Goal: Task Accomplishment & Management: Complete application form

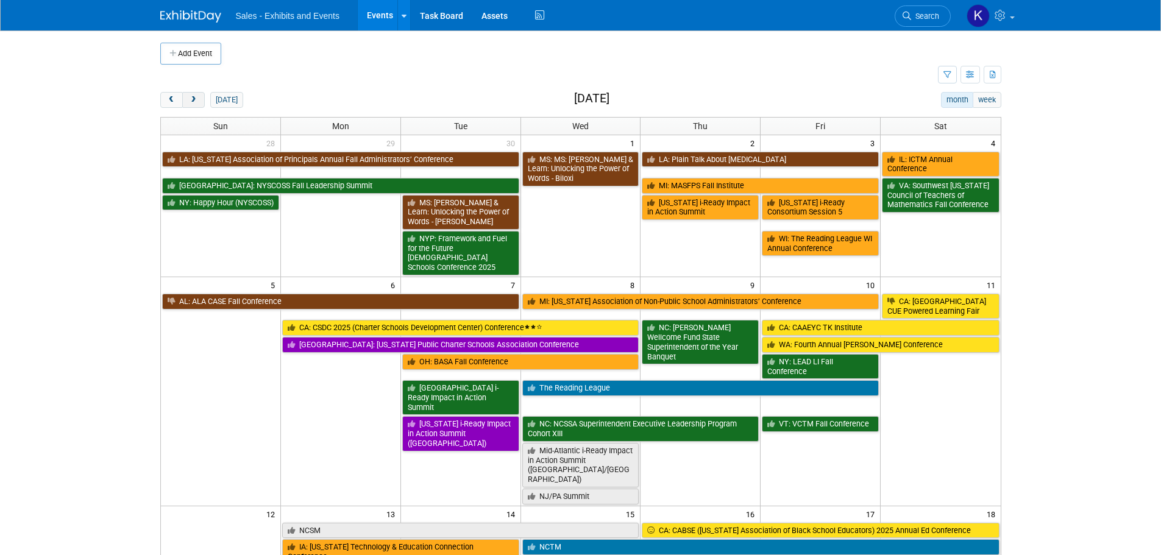
click at [199, 100] on button "next" at bounding box center [193, 100] width 23 height 16
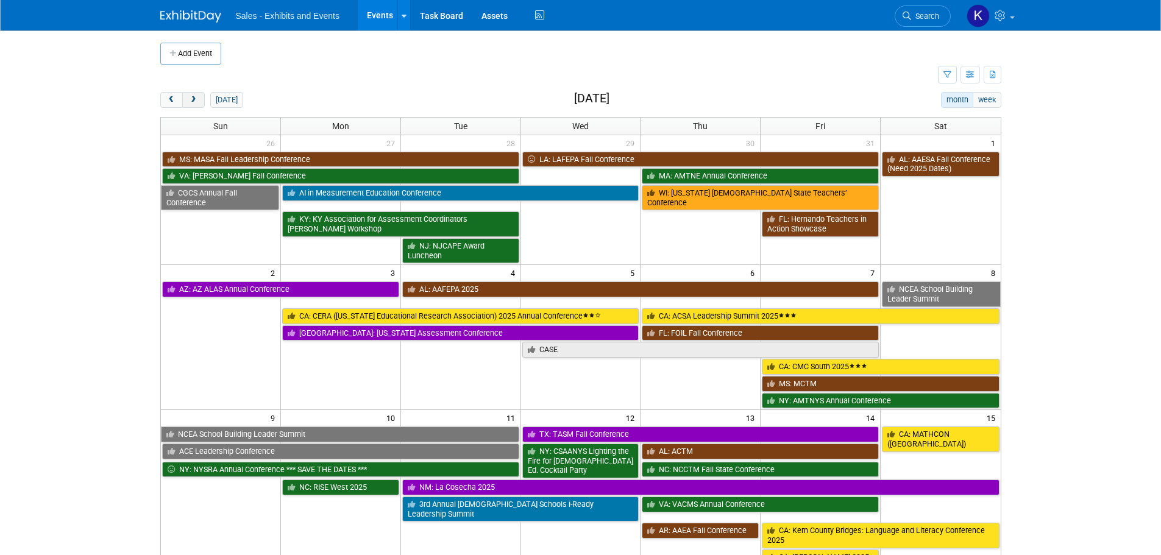
click at [199, 100] on button "next" at bounding box center [193, 100] width 23 height 16
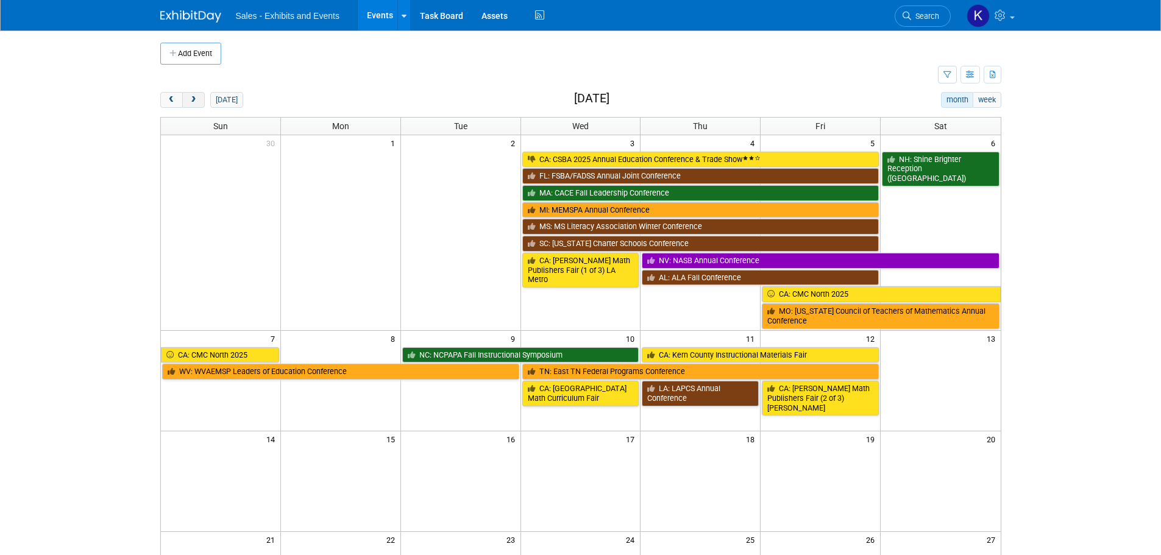
click at [199, 100] on button "next" at bounding box center [193, 100] width 23 height 16
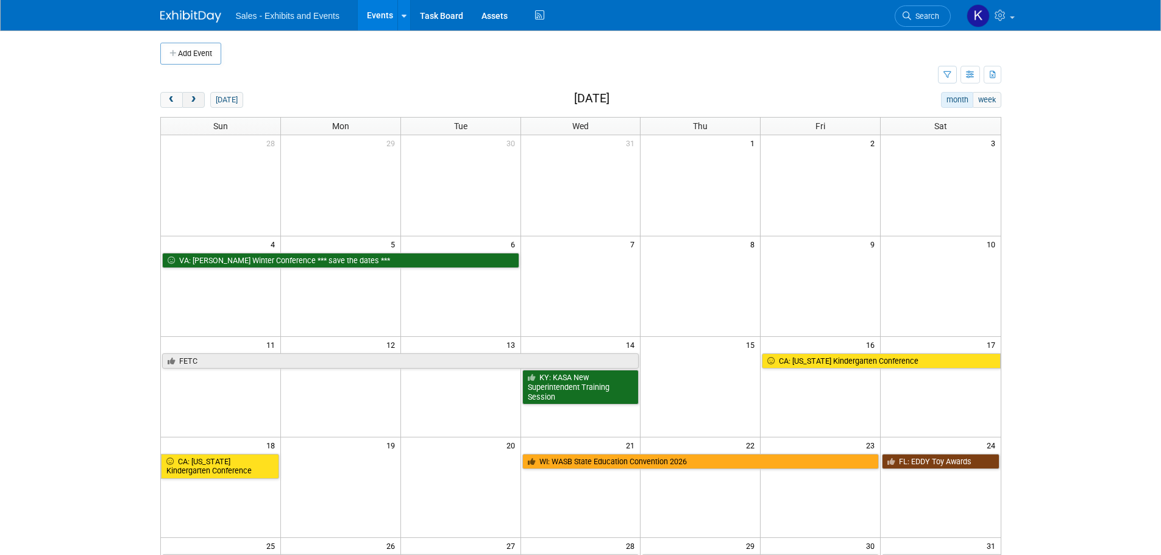
click at [199, 100] on button "next" at bounding box center [193, 100] width 23 height 16
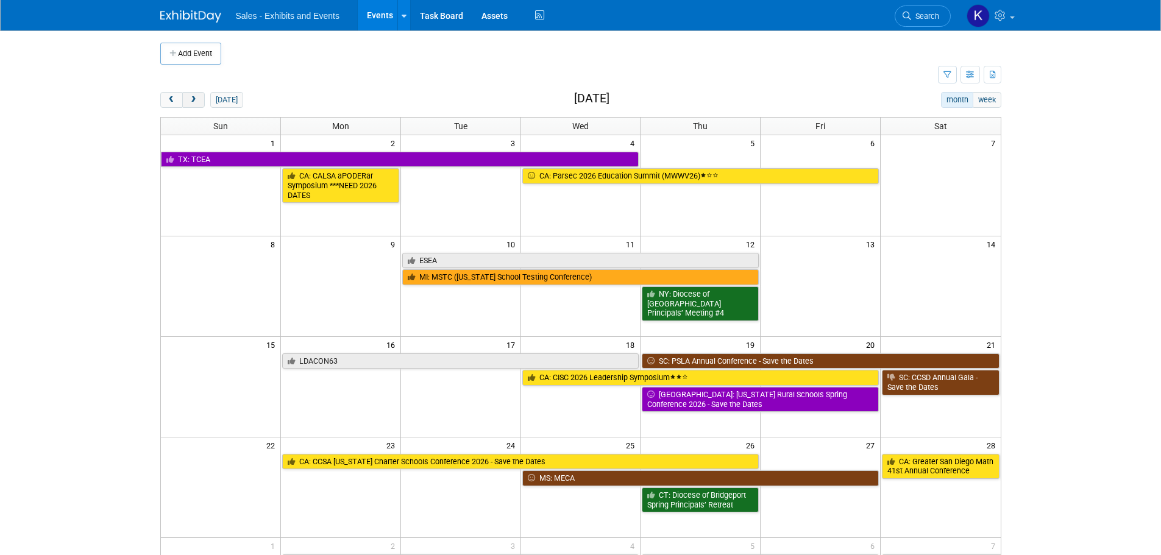
click at [199, 100] on button "next" at bounding box center [193, 100] width 23 height 16
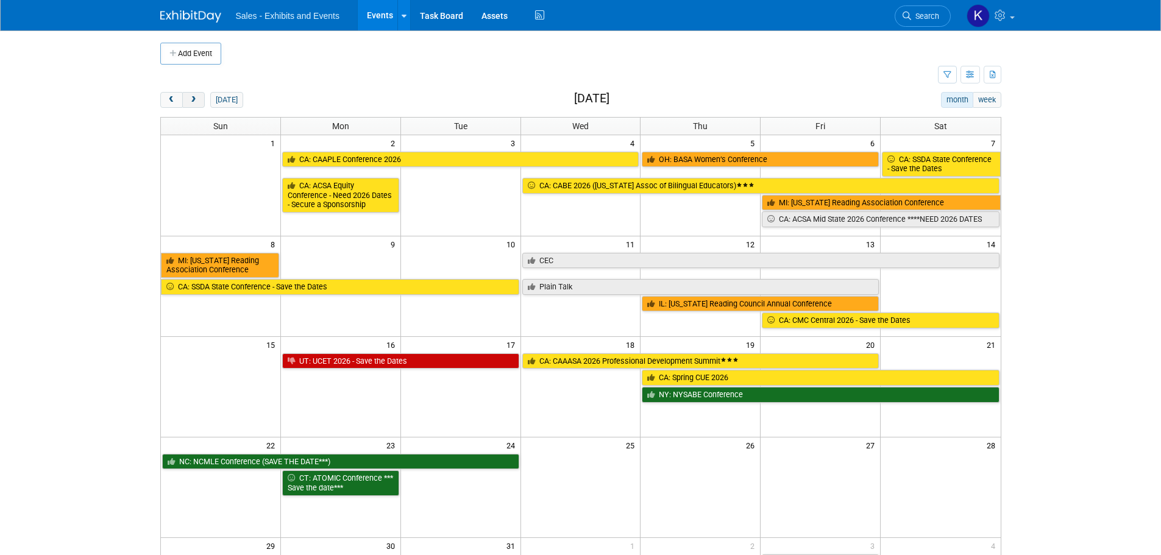
click at [199, 100] on button "next" at bounding box center [193, 100] width 23 height 16
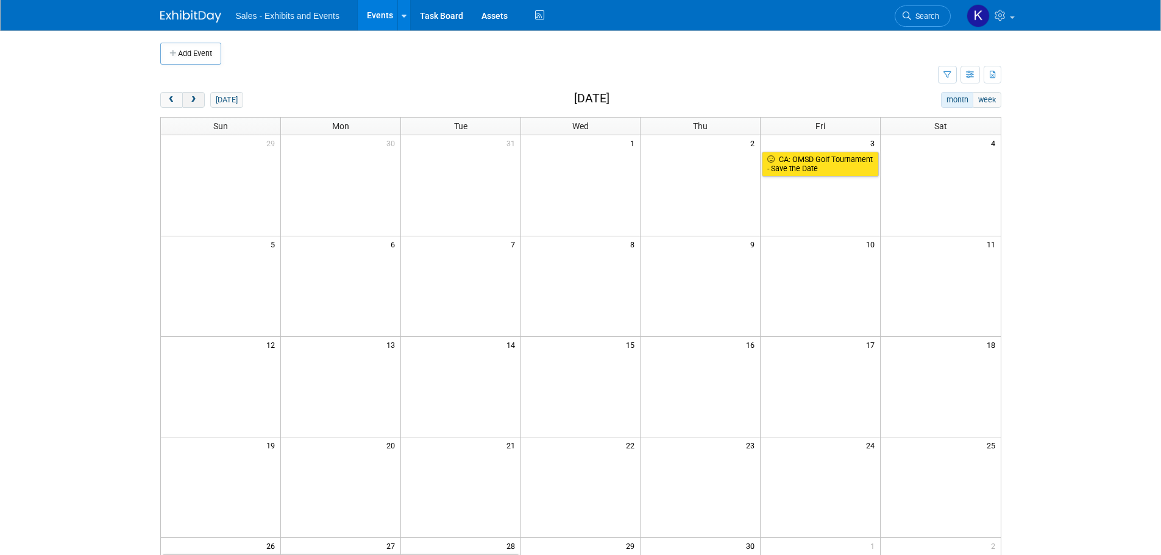
click at [199, 100] on button "next" at bounding box center [193, 100] width 23 height 16
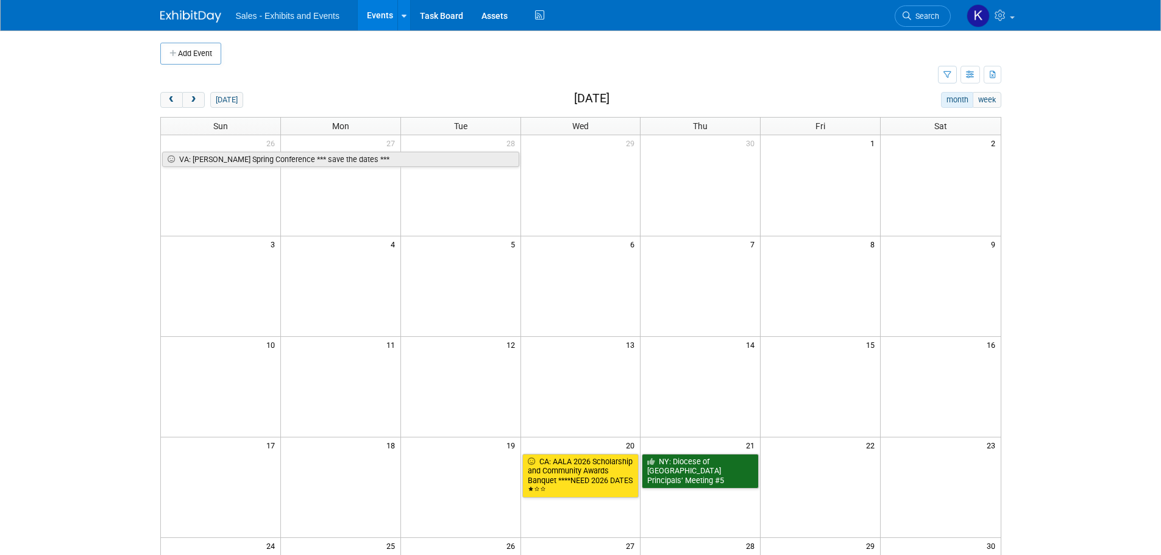
drag, startPoint x: 201, startPoint y: 58, endPoint x: 294, endPoint y: 93, distance: 99.5
click at [203, 59] on button "Add Event" at bounding box center [190, 54] width 61 height 22
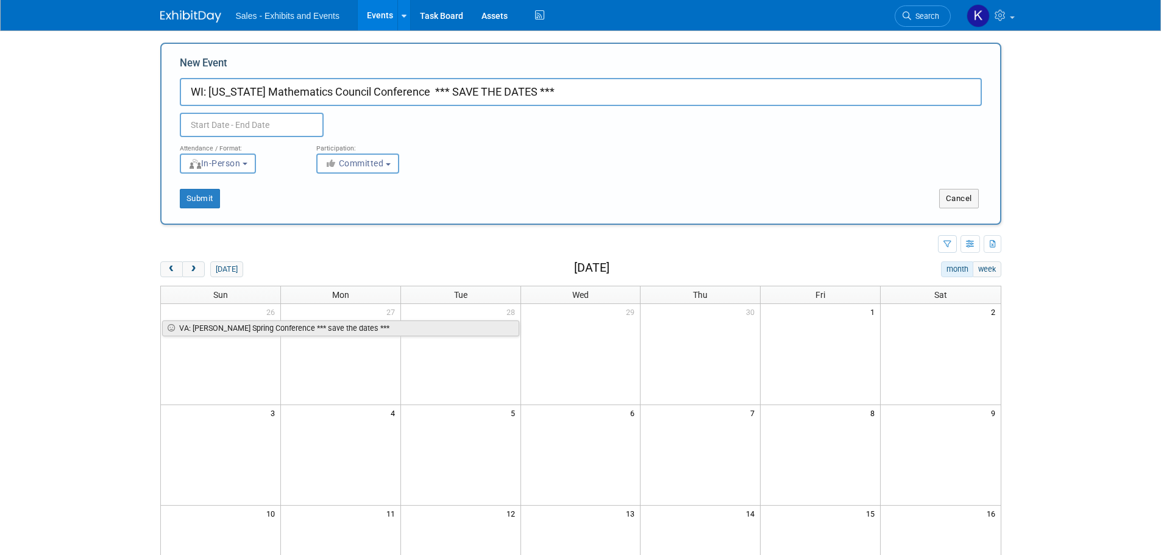
type input "WI: [US_STATE] Mathematics Council Conference *** SAVE THE DATES ***"
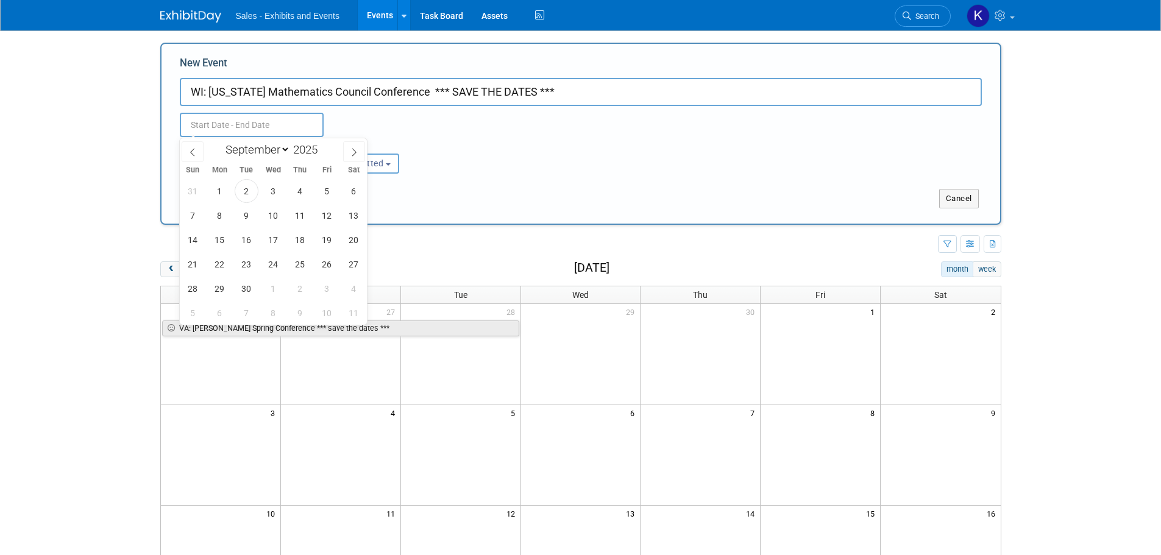
click at [291, 127] on input "text" at bounding box center [252, 125] width 144 height 24
click at [285, 149] on select "January February March April May June July August September October November De…" at bounding box center [255, 149] width 70 height 15
select select "4"
click at [220, 142] on select "January February March April May June July August September October November De…" at bounding box center [255, 149] width 70 height 15
click at [327, 149] on span at bounding box center [322, 146] width 9 height 7
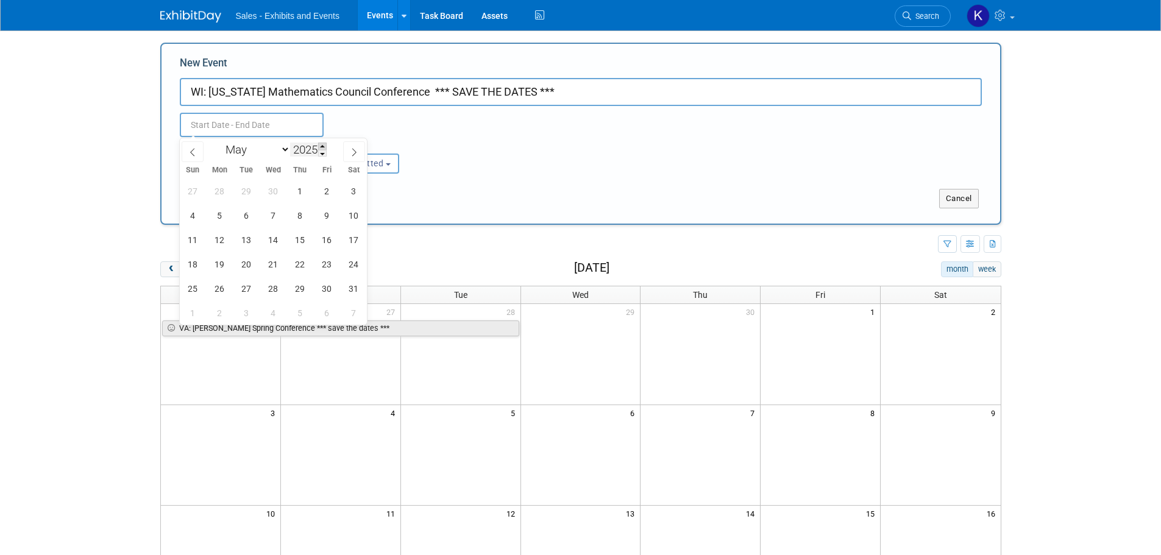
type input "2026"
click at [269, 215] on span "6" at bounding box center [273, 216] width 24 height 24
click at [299, 217] on span "7" at bounding box center [300, 216] width 24 height 24
type input "[DATE] to [DATE]"
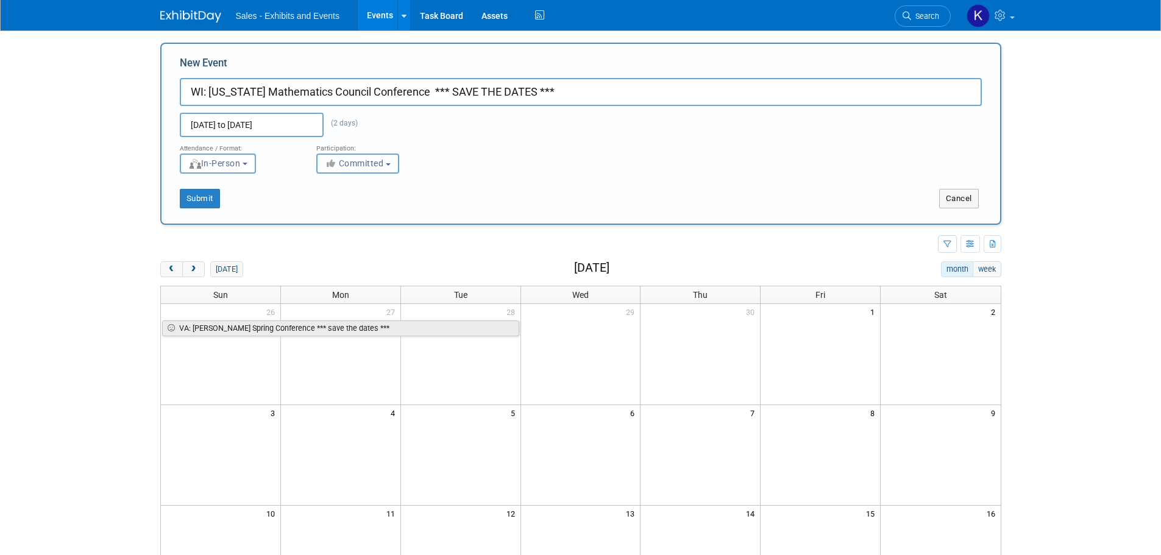
click at [393, 162] on button "Committed" at bounding box center [357, 164] width 83 height 20
click at [376, 210] on label "Considering" at bounding box center [363, 210] width 80 height 16
click at [328, 210] on input "Considering" at bounding box center [324, 210] width 8 height 8
radio input "true"
select select "2"
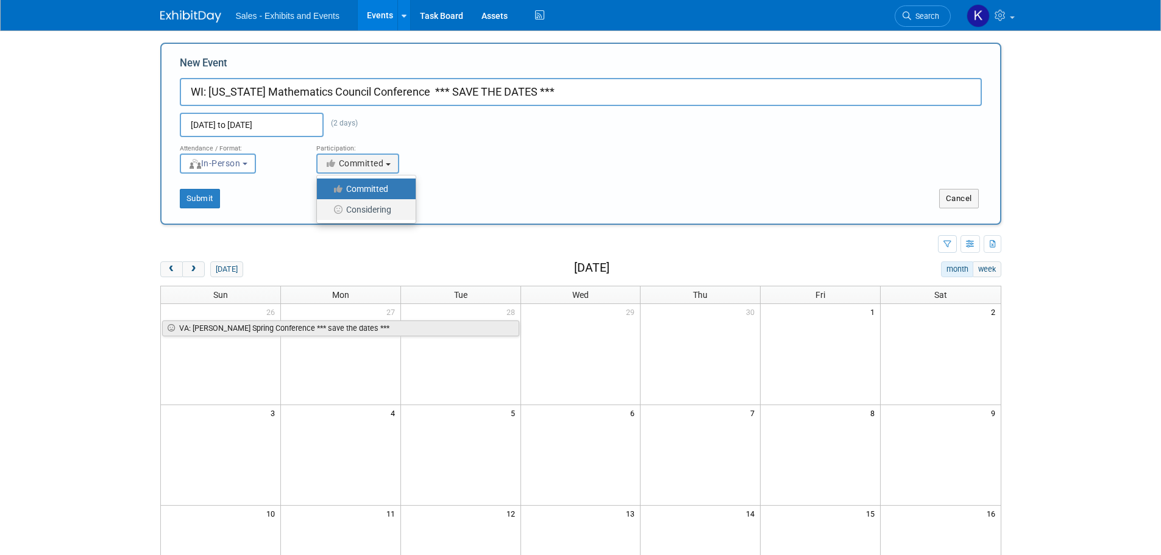
radio input "false"
click at [386, 163] on span "Considering" at bounding box center [356, 163] width 63 height 10
click at [382, 186] on label "Committed" at bounding box center [363, 189] width 80 height 16
click at [328, 186] on input "Committed" at bounding box center [324, 189] width 8 height 8
select select "1"
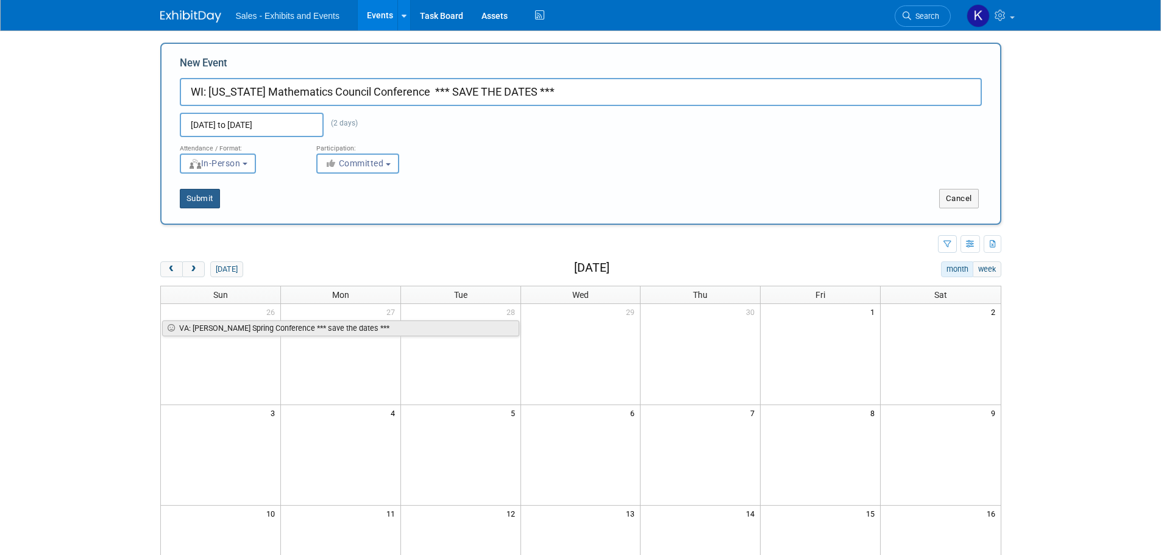
drag, startPoint x: 197, startPoint y: 201, endPoint x: 254, endPoint y: 201, distance: 56.7
click at [200, 201] on button "Submit" at bounding box center [200, 199] width 40 height 20
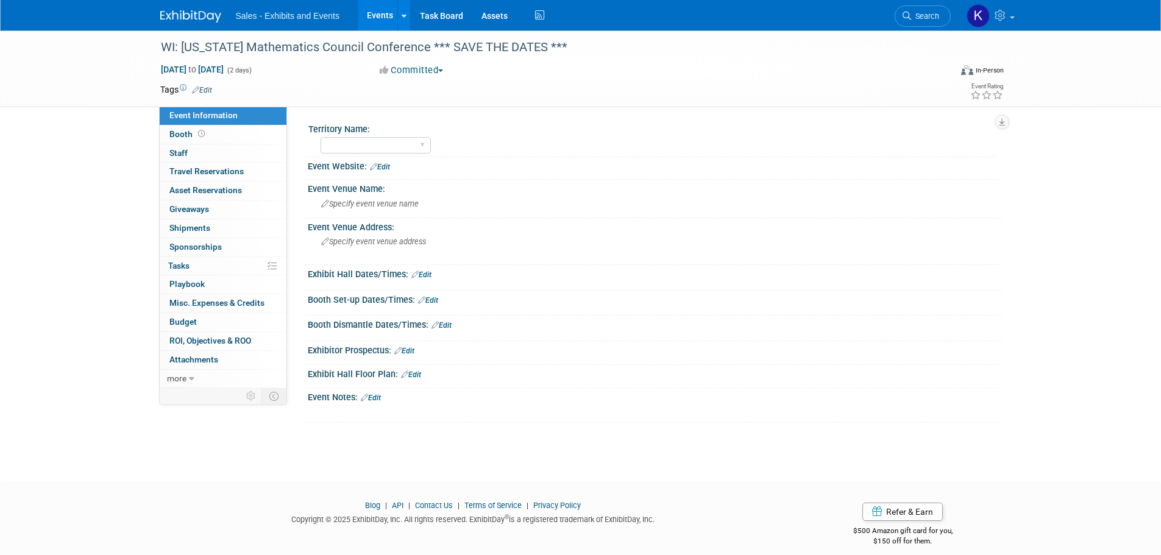
drag, startPoint x: 208, startPoint y: 90, endPoint x: 216, endPoint y: 94, distance: 9.3
click at [208, 91] on link "Edit" at bounding box center [202, 90] width 20 height 9
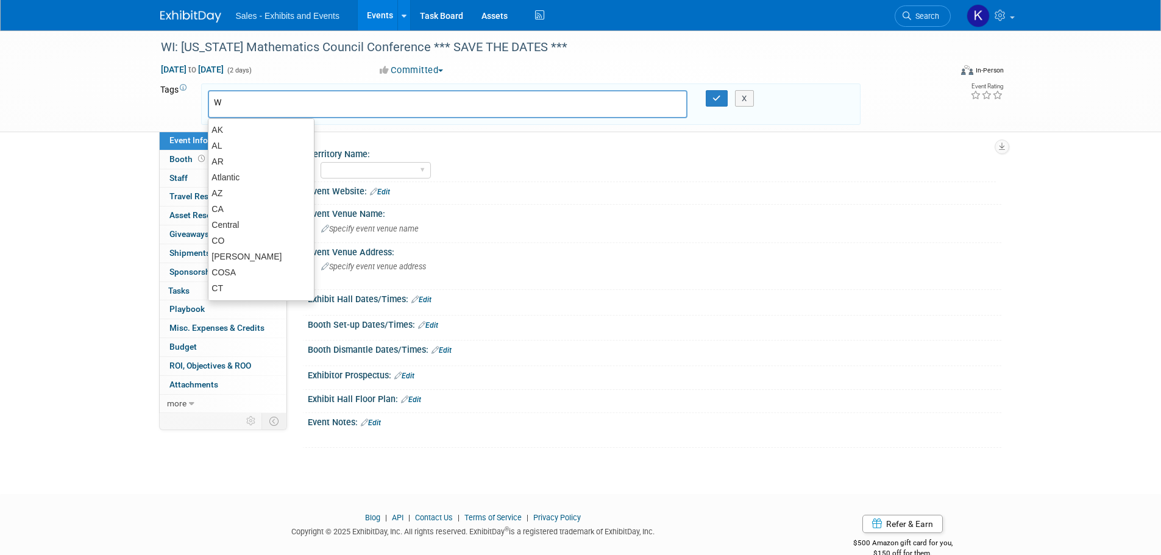
type input "Wi"
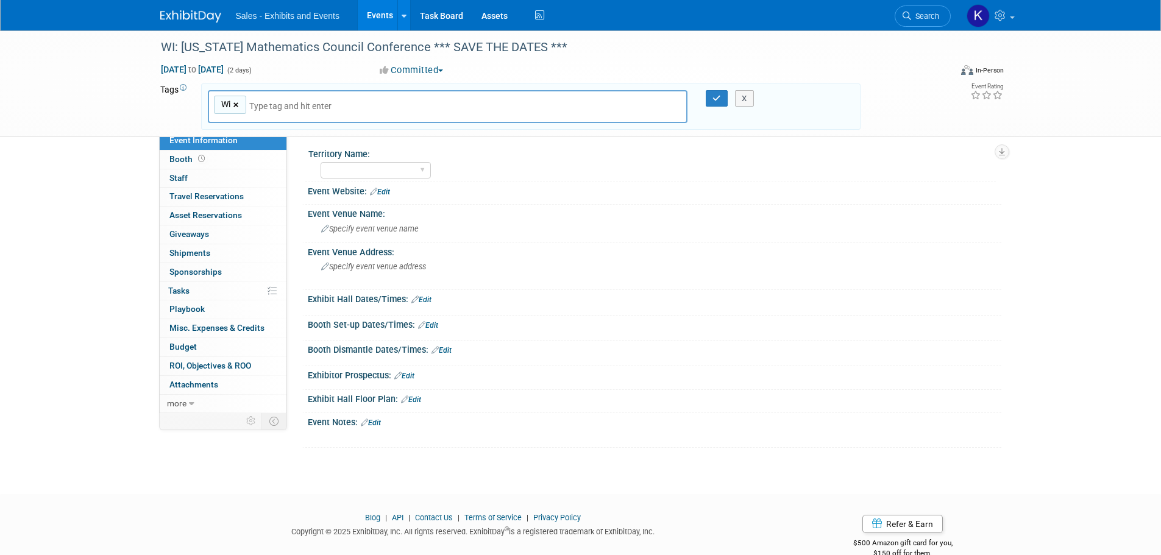
click at [234, 104] on link "×" at bounding box center [237, 105] width 8 height 14
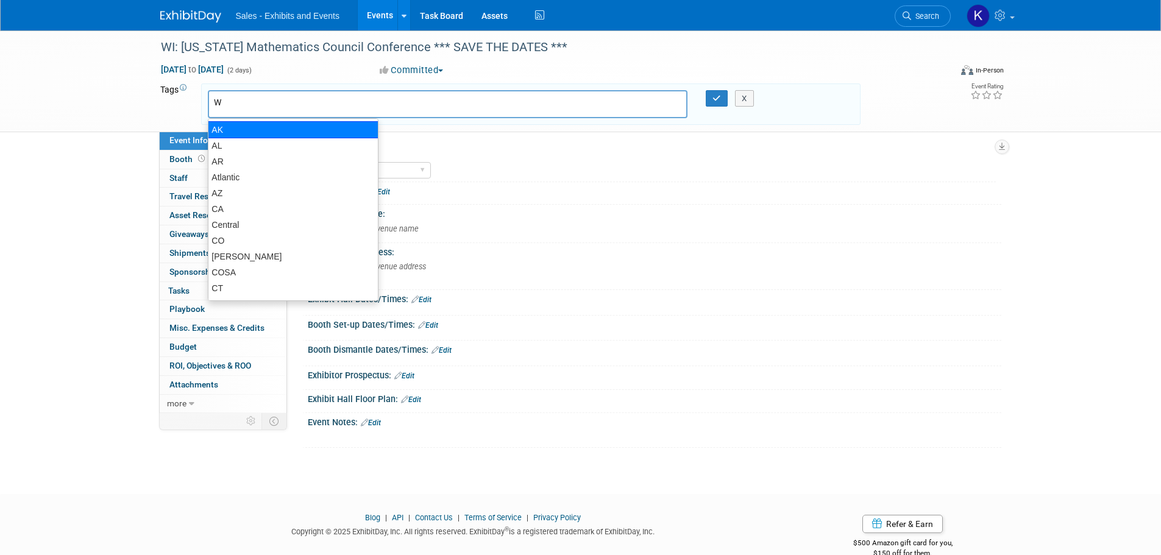
type input "WI"
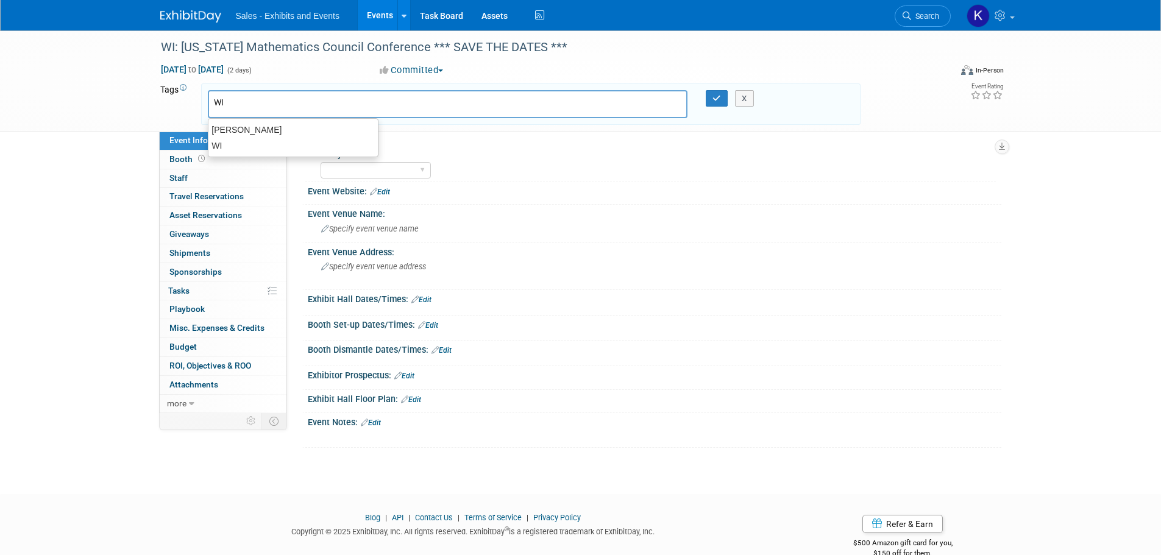
type input "WI"
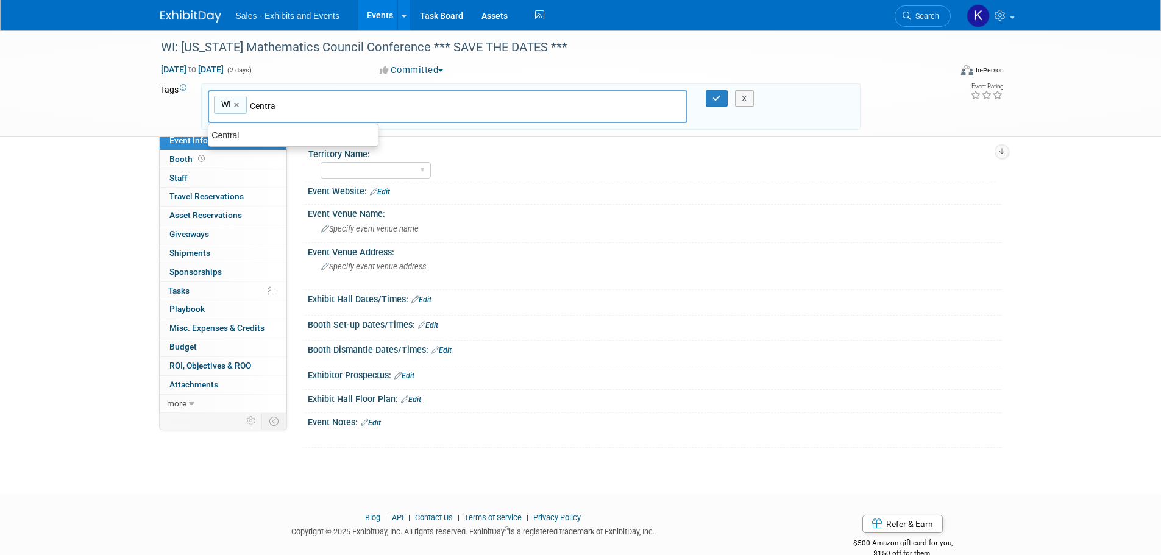
type input "Central"
type input "WI, Central"
click at [713, 98] on icon "button" at bounding box center [716, 98] width 9 height 8
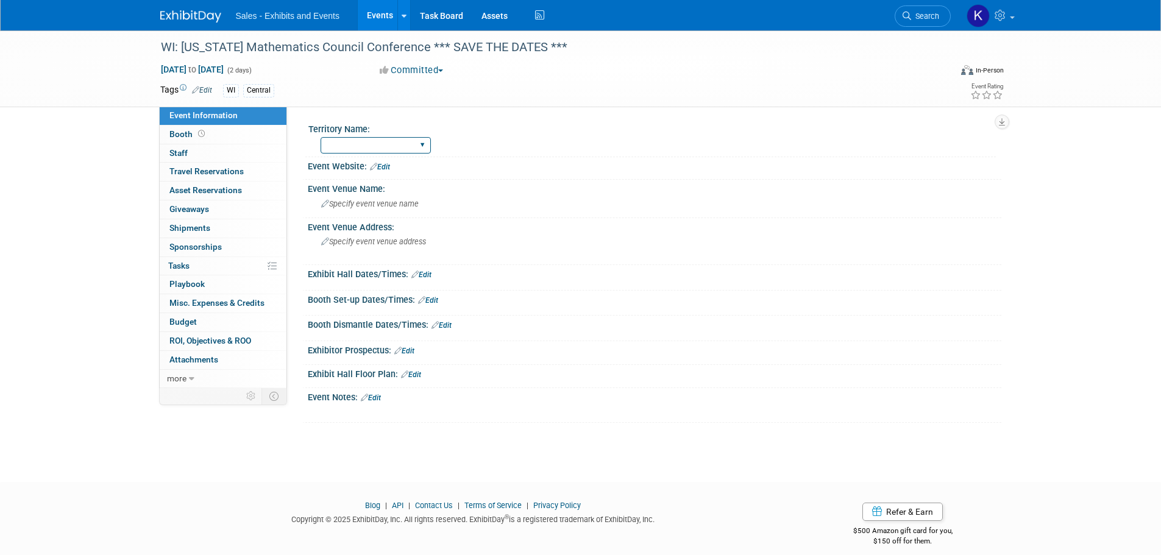
click at [419, 146] on select "Atlantic Southeast Central Southwest Pacific Mountain National Strategic Partne…" at bounding box center [376, 145] width 110 height 16
select select "Central"
click at [321, 137] on select "Atlantic Southeast Central Southwest Pacific Mountain National Strategic Partne…" at bounding box center [376, 145] width 110 height 16
click at [371, 395] on link "Edit" at bounding box center [371, 398] width 20 height 9
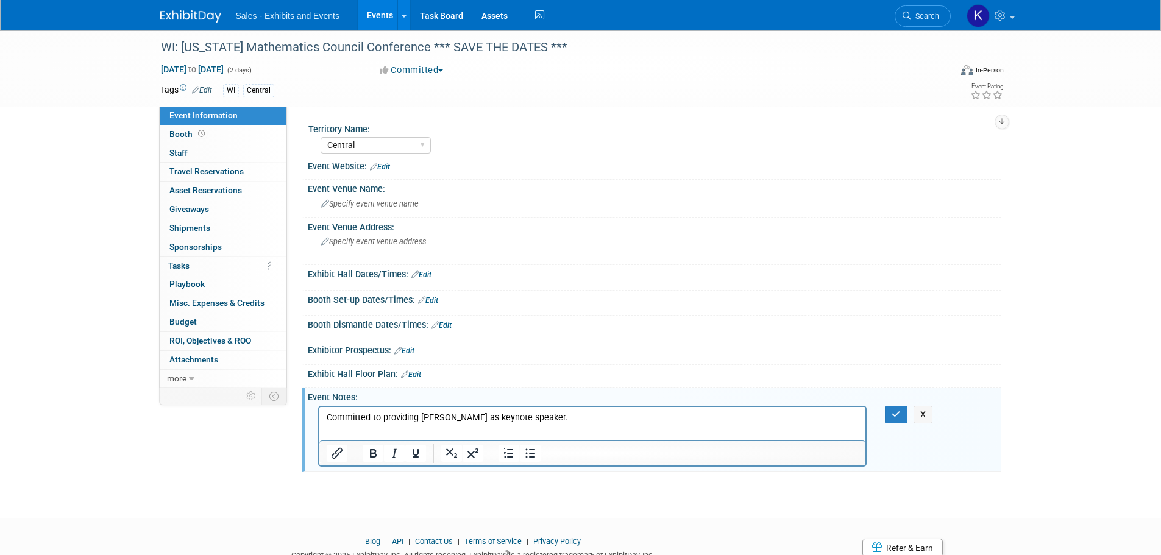
click at [566, 414] on p "Committed to providing Amy Lucenta as keynote speaker." at bounding box center [592, 417] width 533 height 12
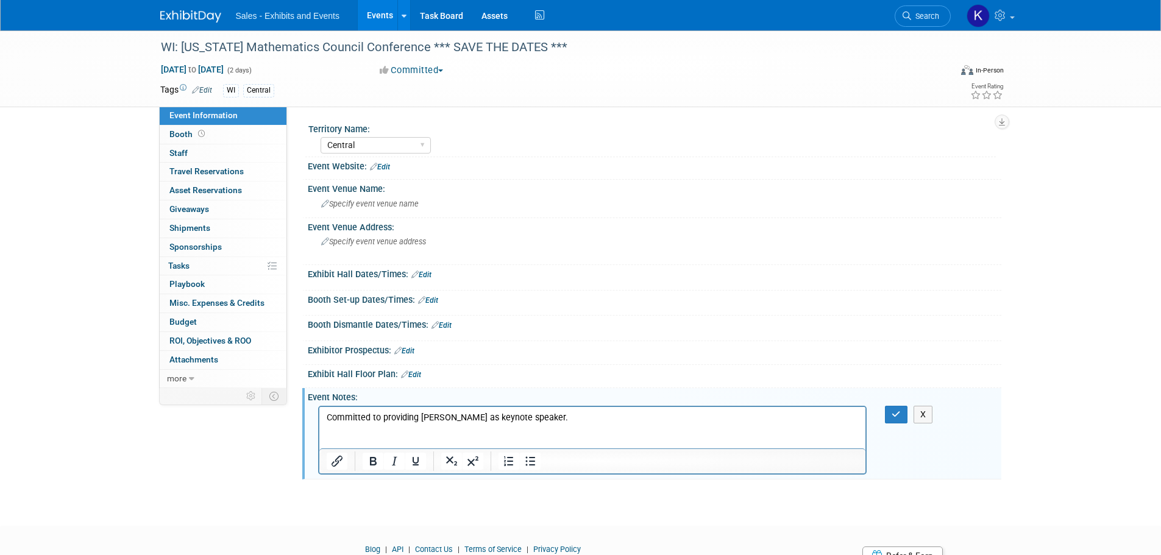
scroll to position [65, 0]
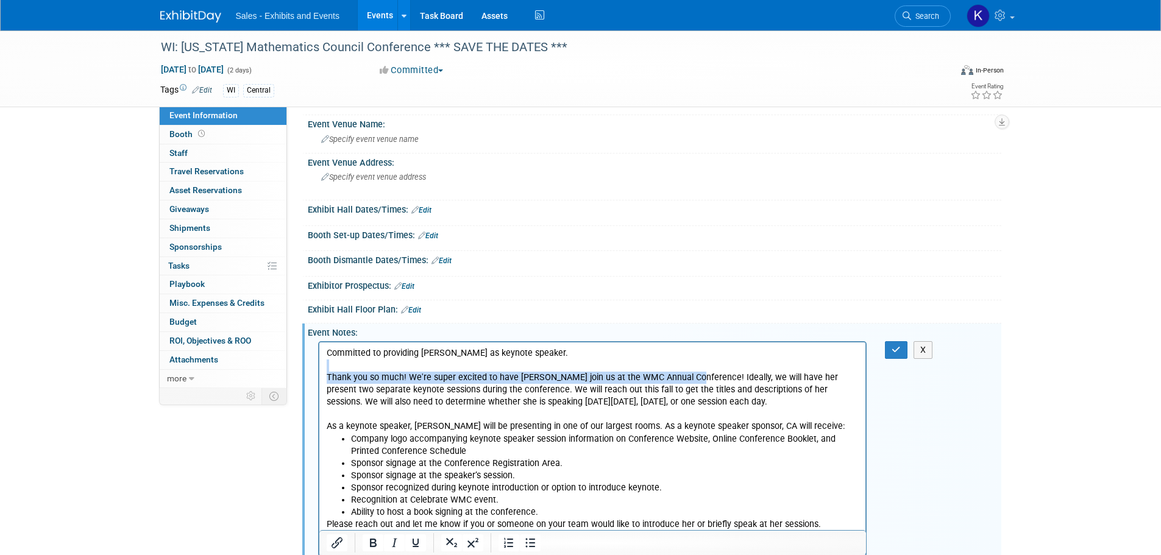
drag, startPoint x: 687, startPoint y: 376, endPoint x: 316, endPoint y: 368, distance: 371.3
click at [319, 368] on html "Committed to providing Amy Lucenta as keynote speaker. Thank you so much! We're…" at bounding box center [592, 436] width 547 height 188
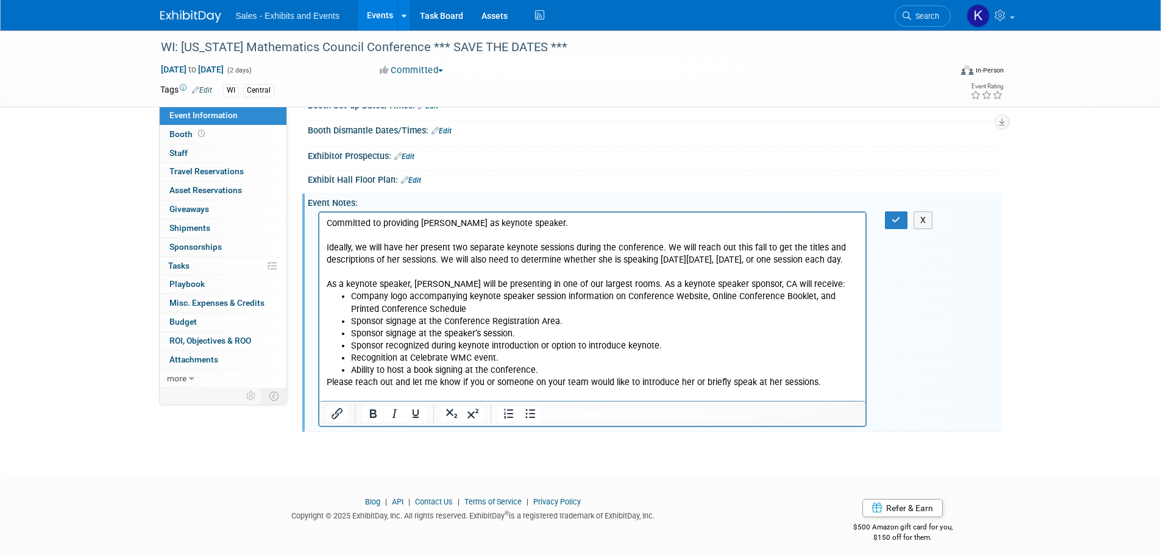
scroll to position [202, 0]
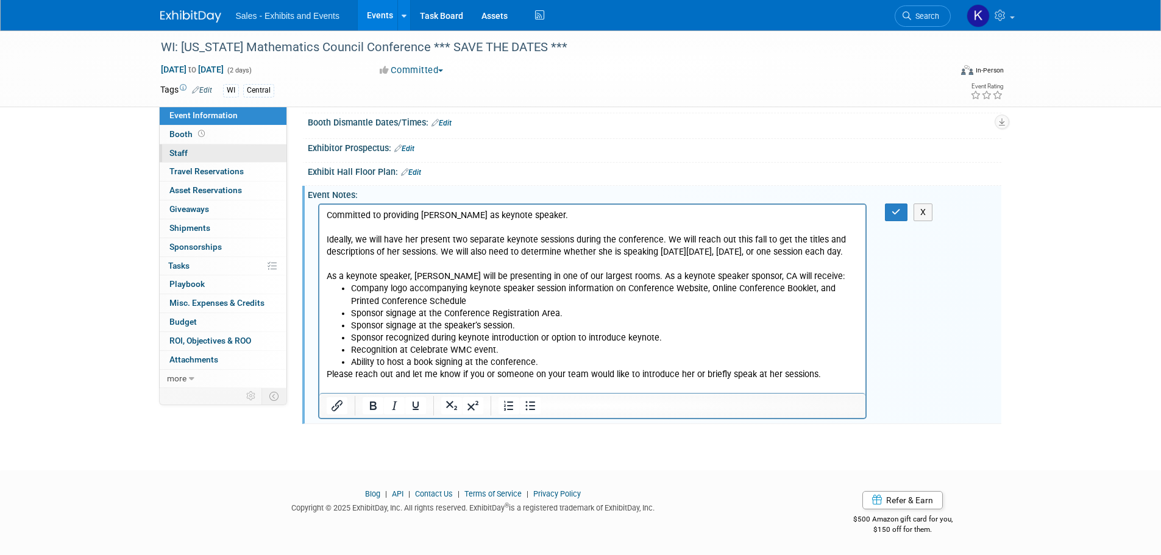
drag, startPoint x: 179, startPoint y: 151, endPoint x: 198, endPoint y: 154, distance: 19.1
click at [179, 151] on span "Staff 0" at bounding box center [178, 153] width 18 height 10
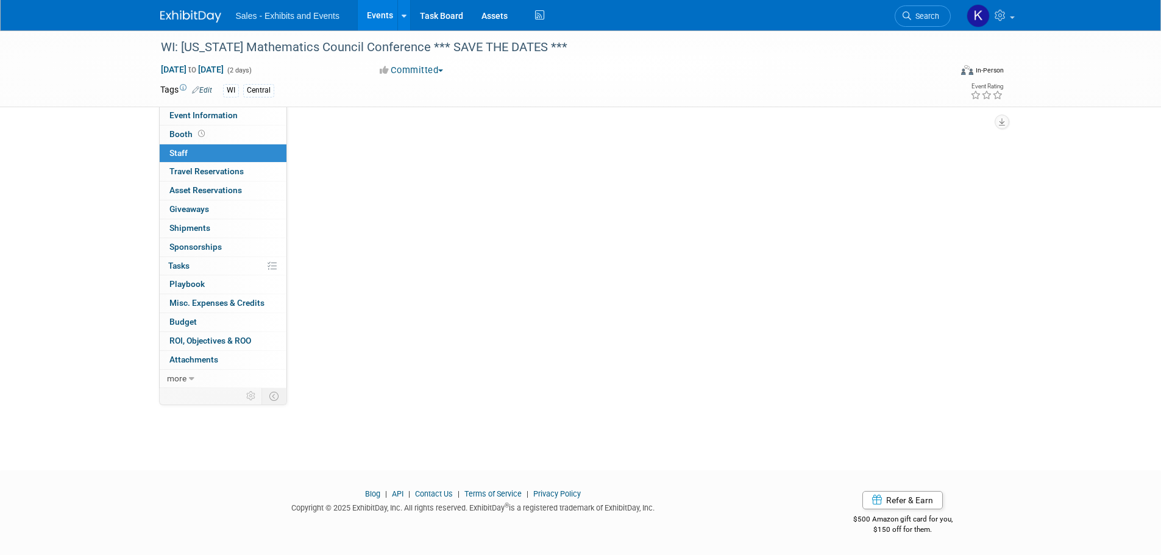
scroll to position [0, 0]
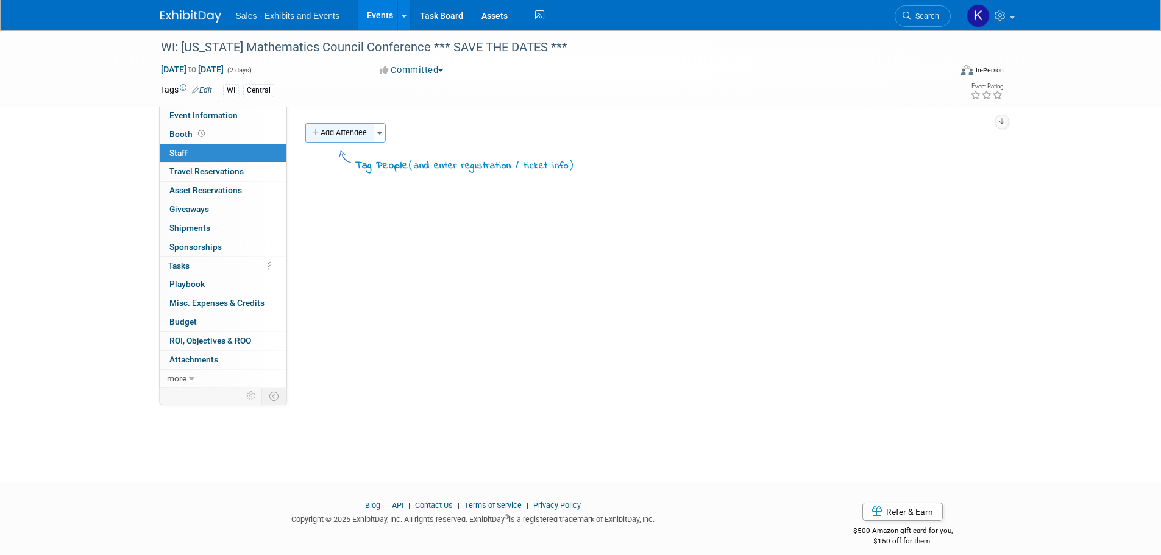
click at [344, 132] on button "Add Attendee" at bounding box center [339, 133] width 69 height 20
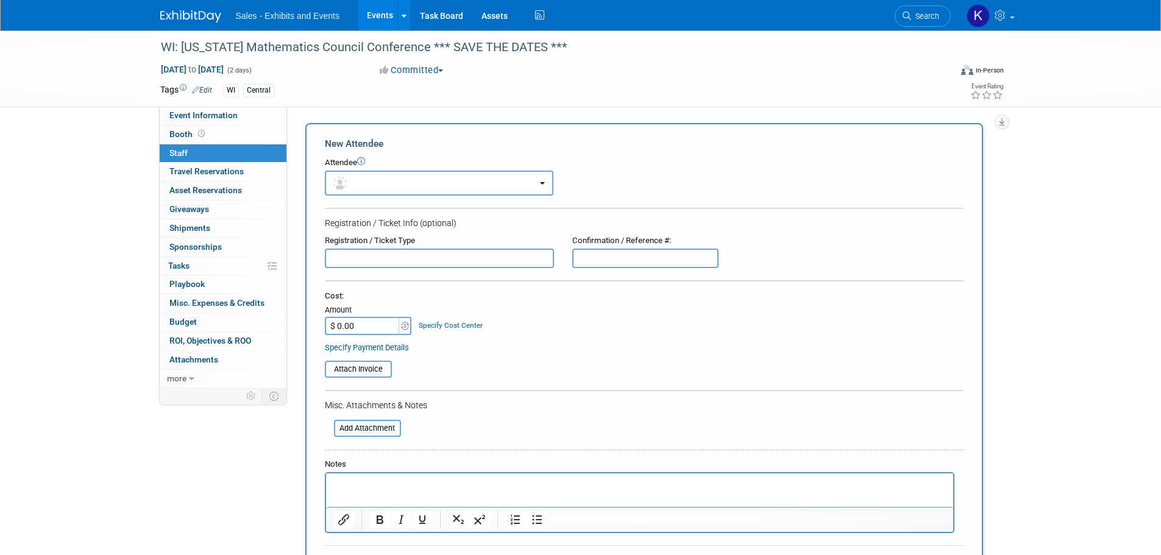
click at [364, 477] on html at bounding box center [638, 482] width 627 height 17
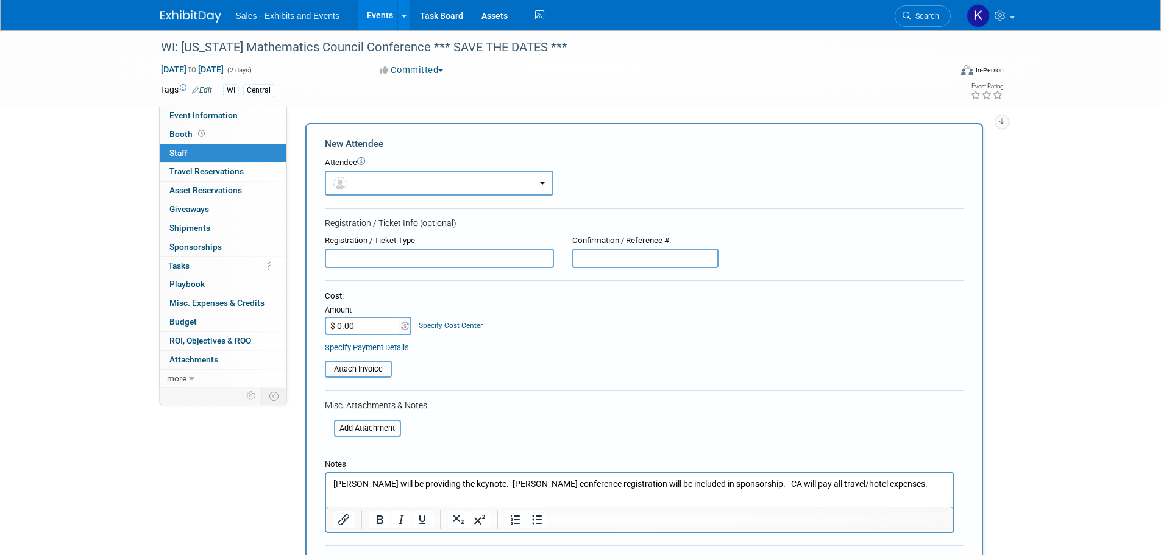
drag, startPoint x: 873, startPoint y: 483, endPoint x: 884, endPoint y: 483, distance: 10.4
click at [875, 483] on p "Amy Lucenta will be providing the keynote. Herr conference registration will be…" at bounding box center [639, 484] width 613 height 12
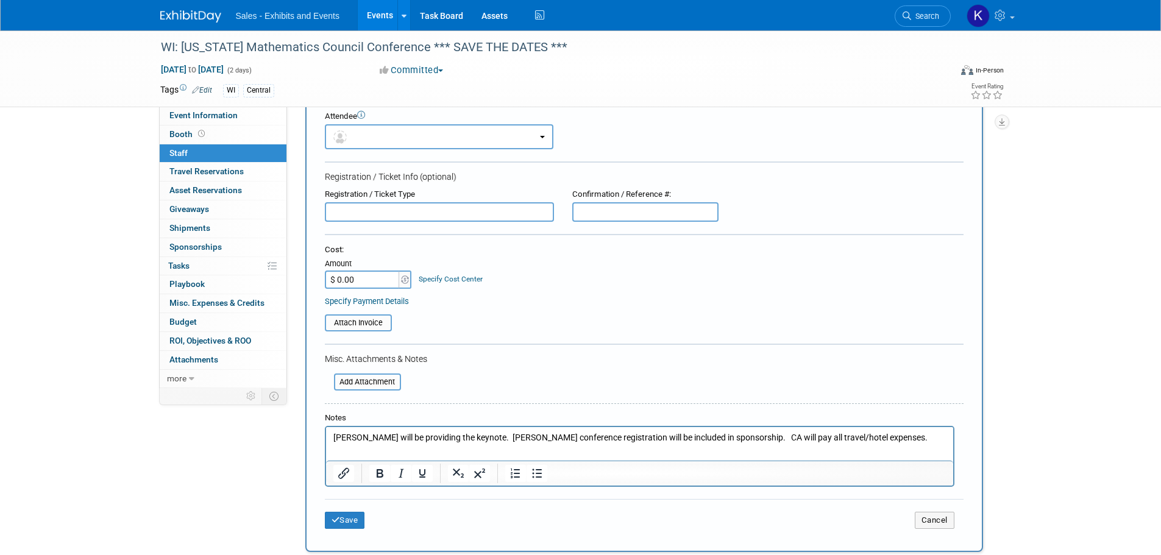
scroll to position [122, 0]
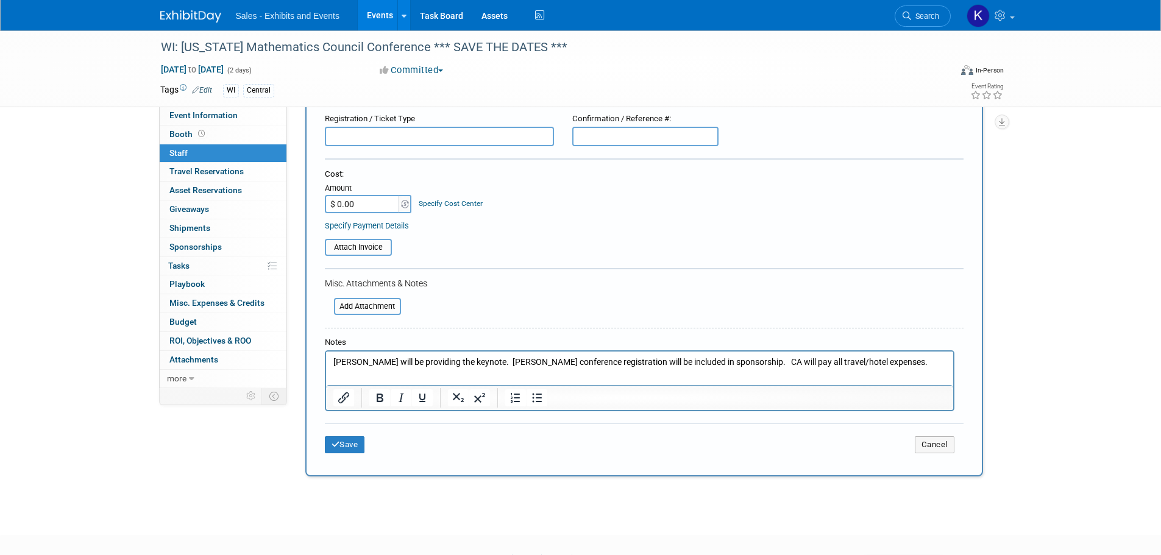
drag, startPoint x: 893, startPoint y: 364, endPoint x: 915, endPoint y: 368, distance: 22.8
click at [894, 364] on p "Amy Lucenta will be providing the keynote. Herr conference registration will be…" at bounding box center [639, 363] width 613 height 12
drag, startPoint x: 355, startPoint y: 442, endPoint x: 363, endPoint y: 440, distance: 8.9
click at [360, 441] on button "Save" at bounding box center [345, 444] width 40 height 17
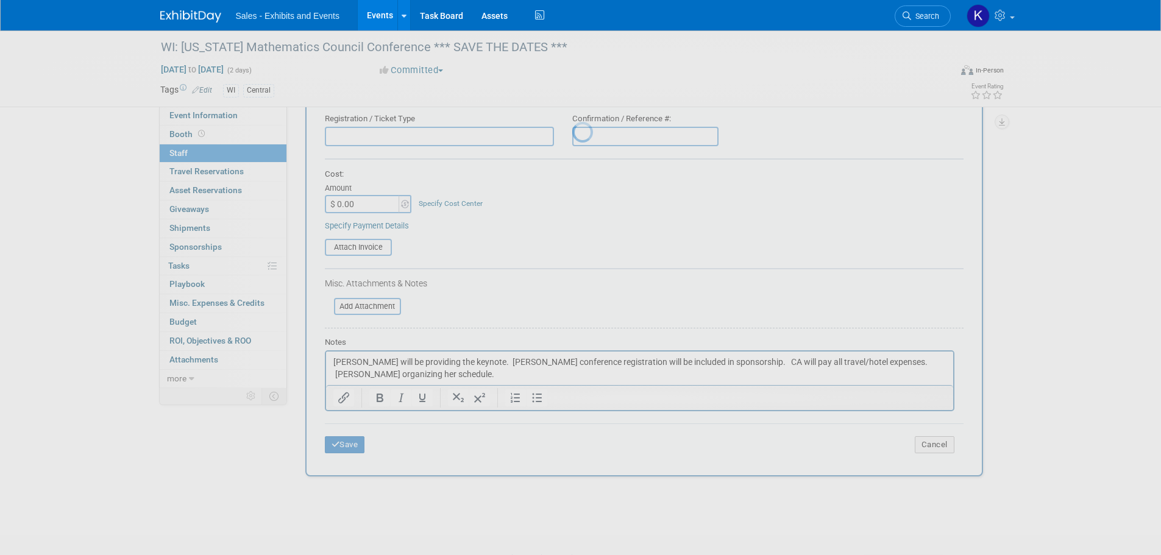
scroll to position [12, 0]
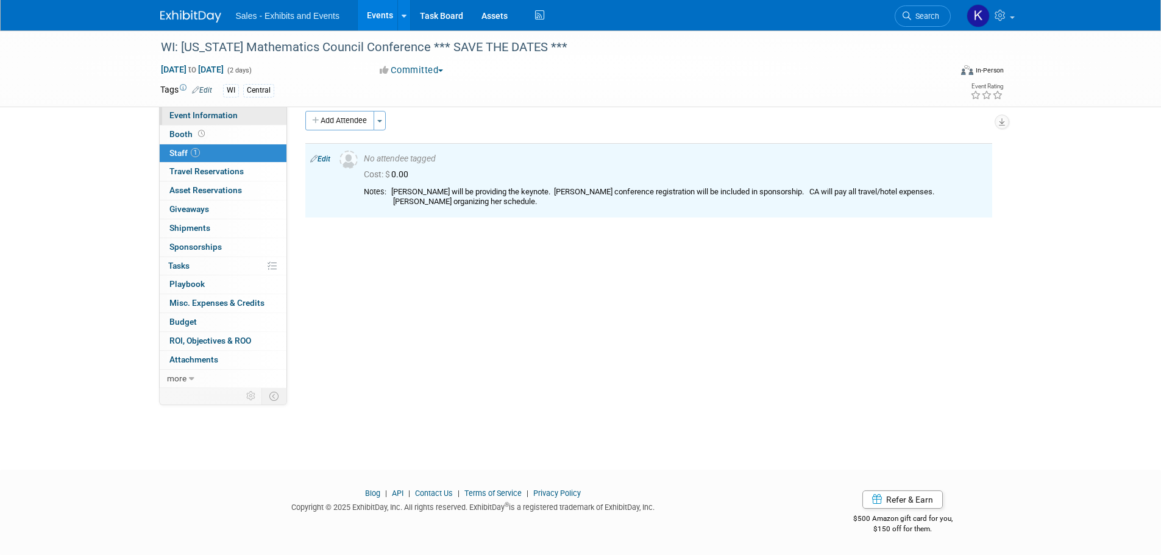
drag, startPoint x: 194, startPoint y: 113, endPoint x: 204, endPoint y: 121, distance: 13.4
click at [194, 113] on span "Event Information" at bounding box center [203, 115] width 68 height 10
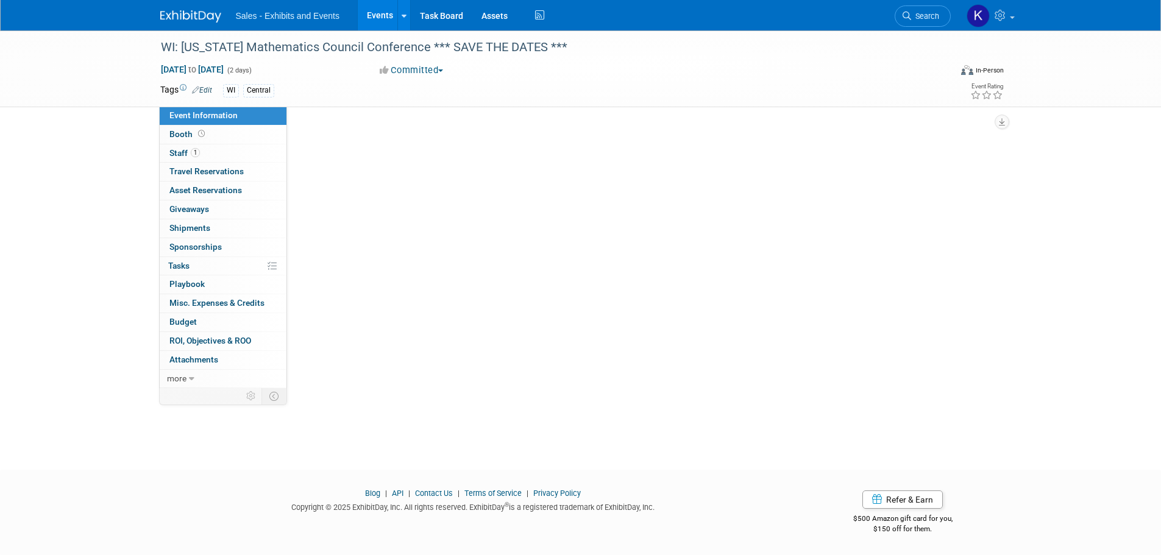
scroll to position [0, 0]
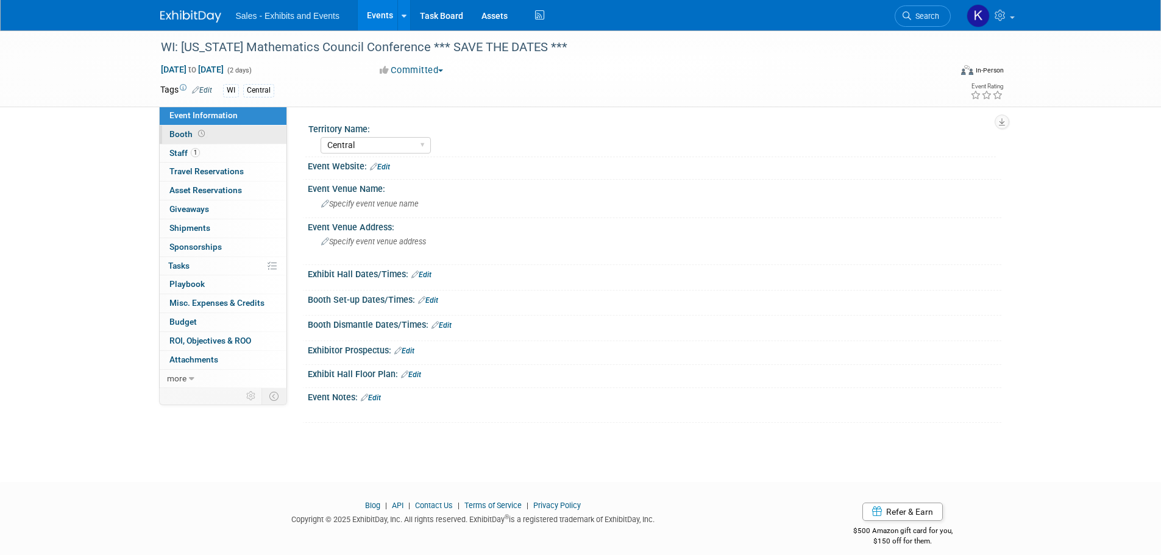
drag, startPoint x: 174, startPoint y: 129, endPoint x: 191, endPoint y: 135, distance: 18.3
click at [174, 129] on link "Booth" at bounding box center [223, 135] width 127 height 18
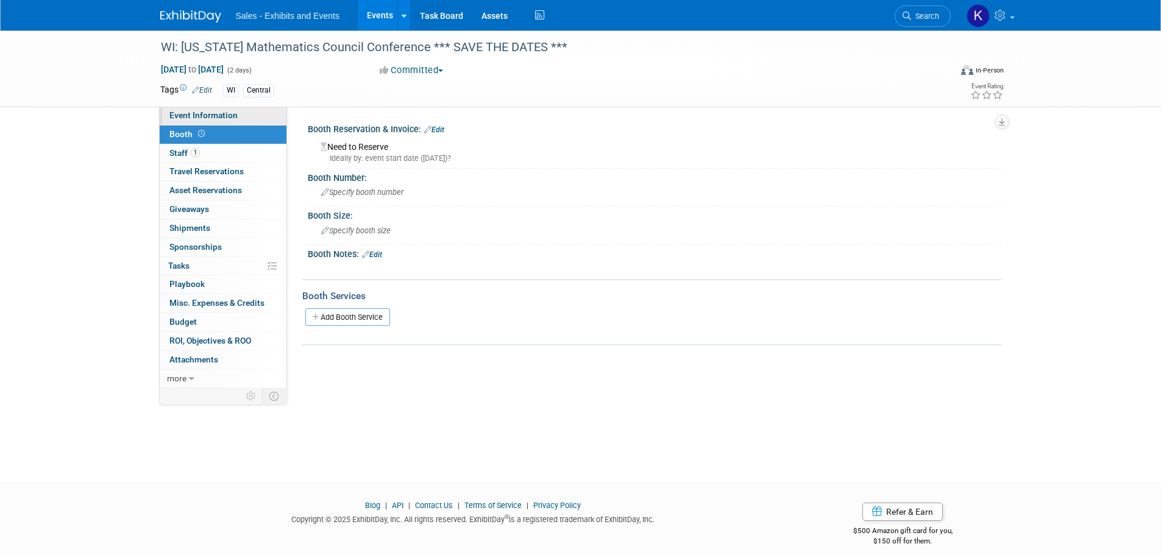
click at [197, 118] on span "Event Information" at bounding box center [203, 115] width 68 height 10
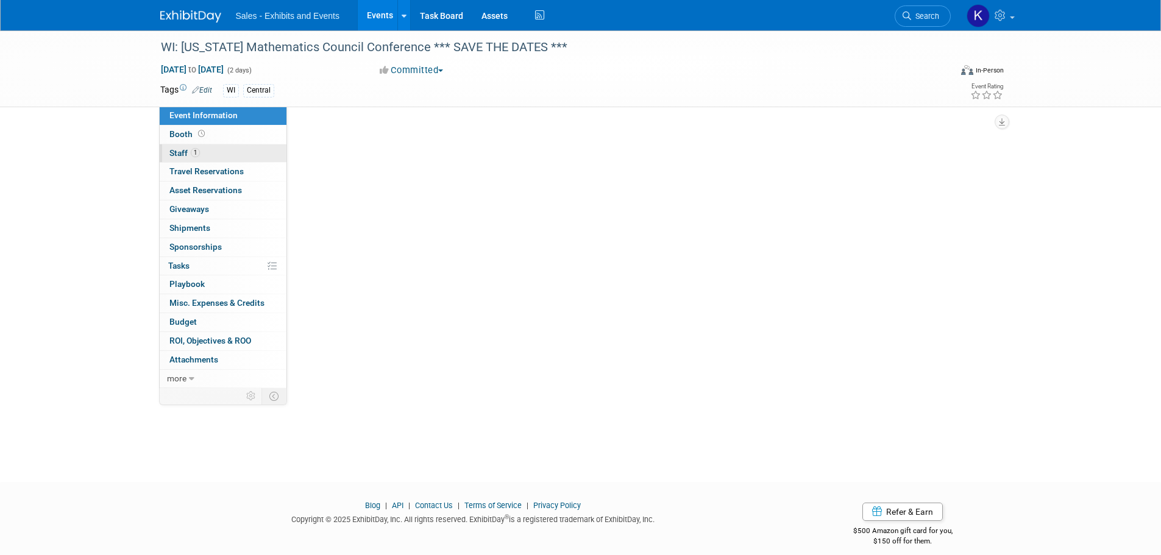
select select "Central"
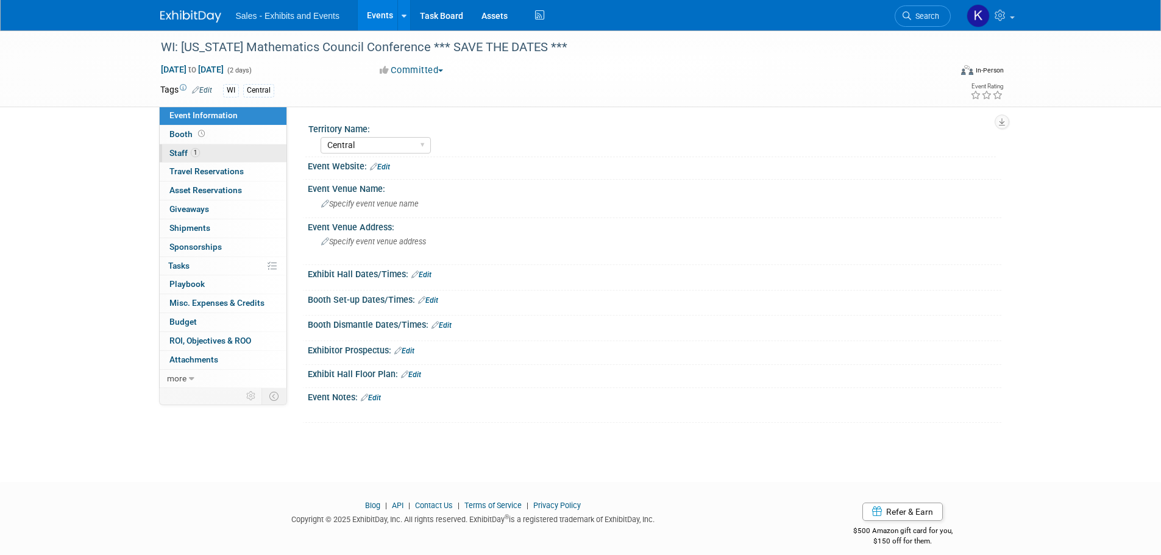
click at [180, 149] on span "Staff 1" at bounding box center [184, 153] width 30 height 10
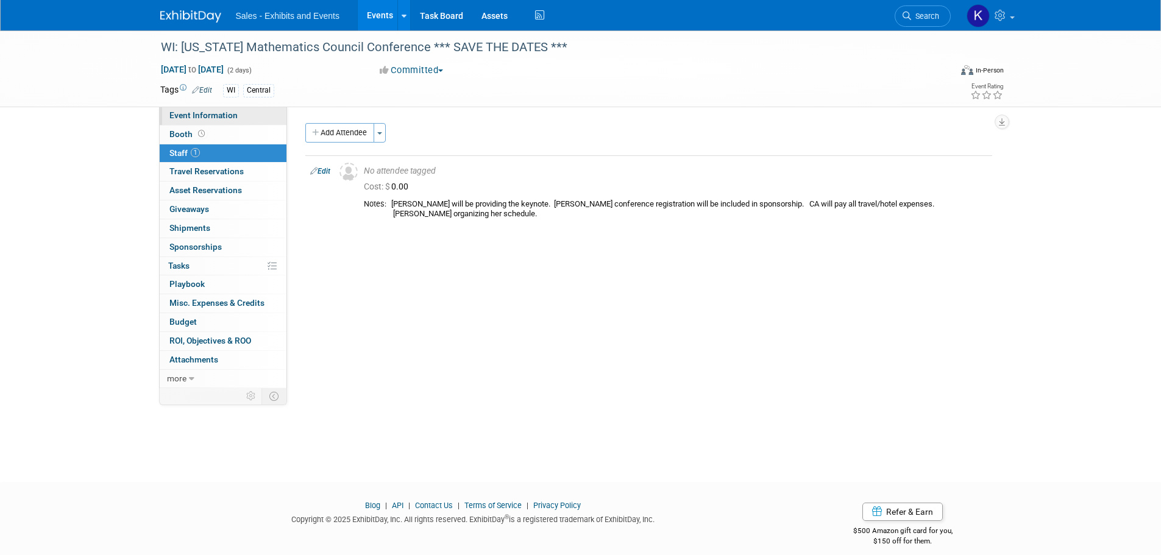
click at [209, 112] on span "Event Information" at bounding box center [203, 115] width 68 height 10
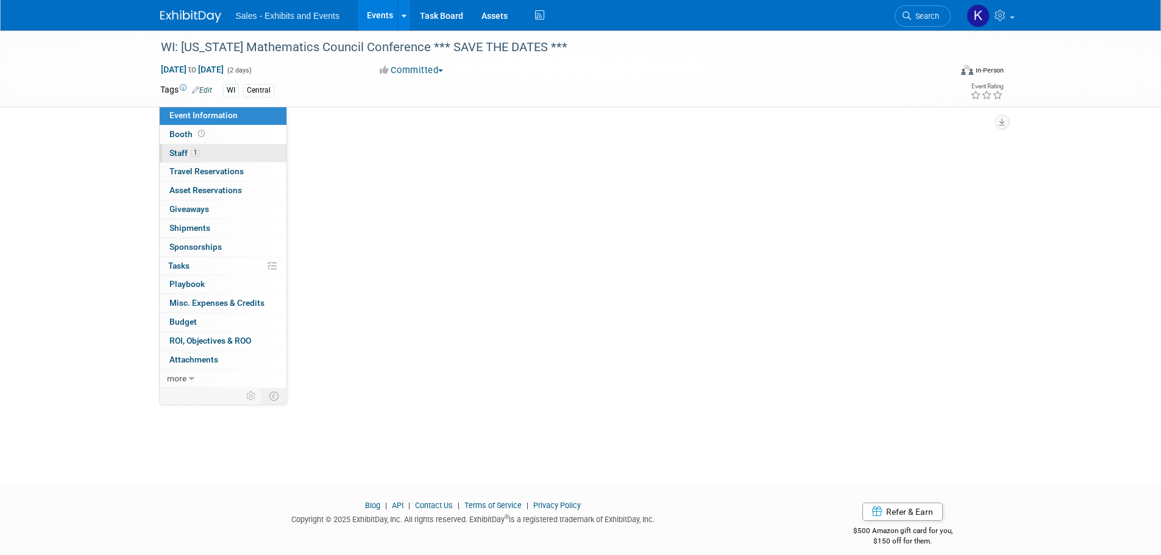
select select "Central"
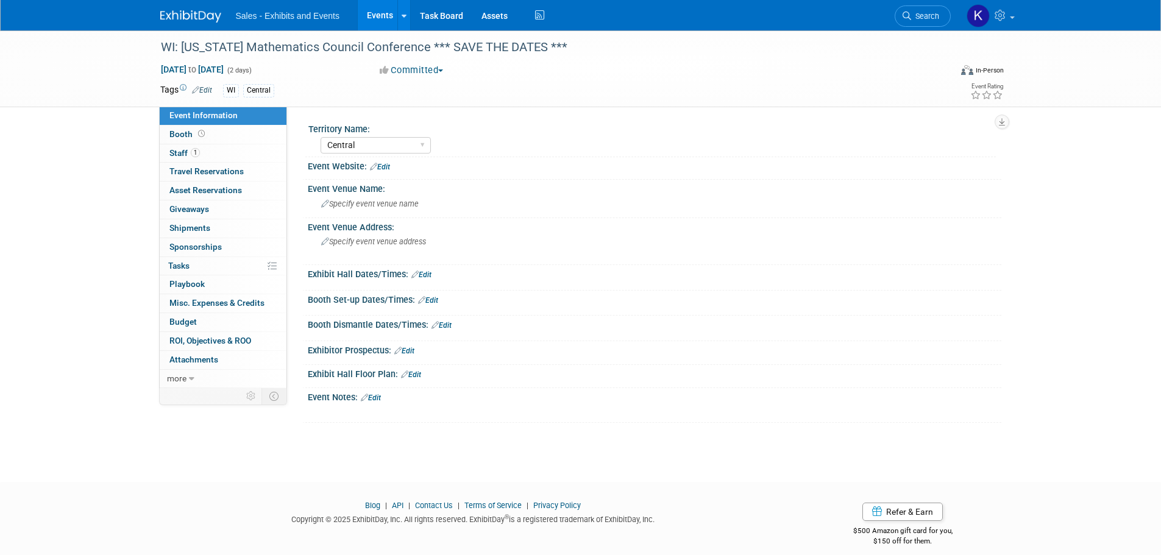
click at [379, 398] on link "Edit" at bounding box center [371, 398] width 20 height 9
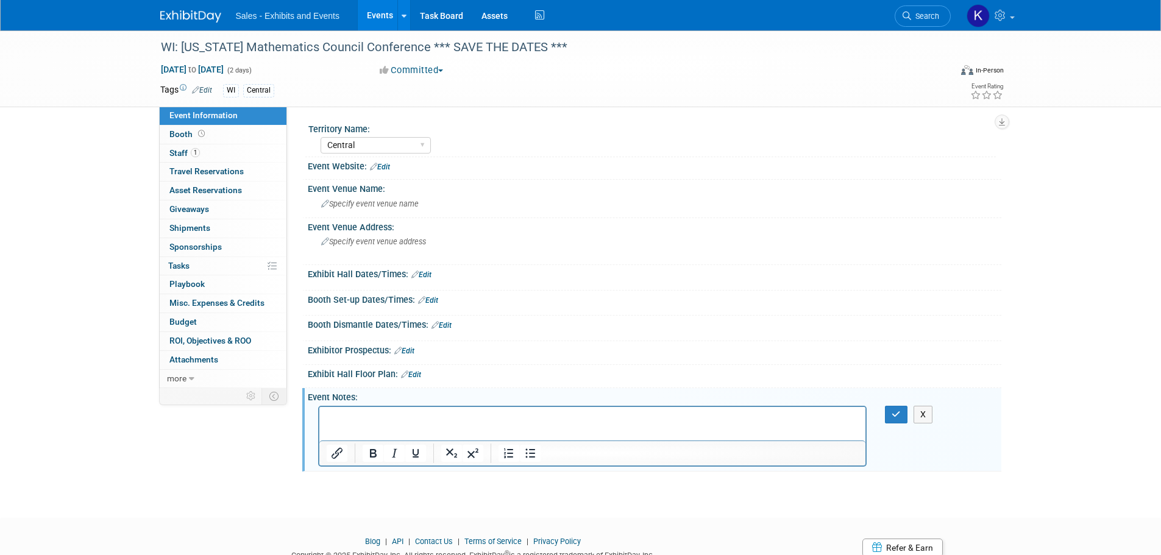
click at [353, 412] on p "Rich Text Area. Press ALT-0 for help." at bounding box center [592, 417] width 533 height 12
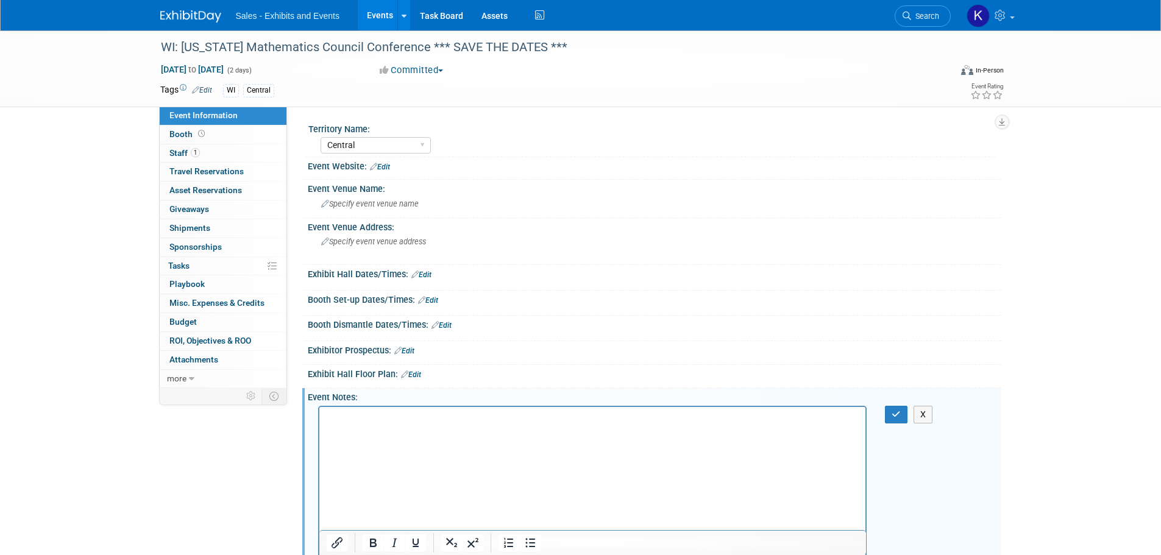
scroll to position [52, 0]
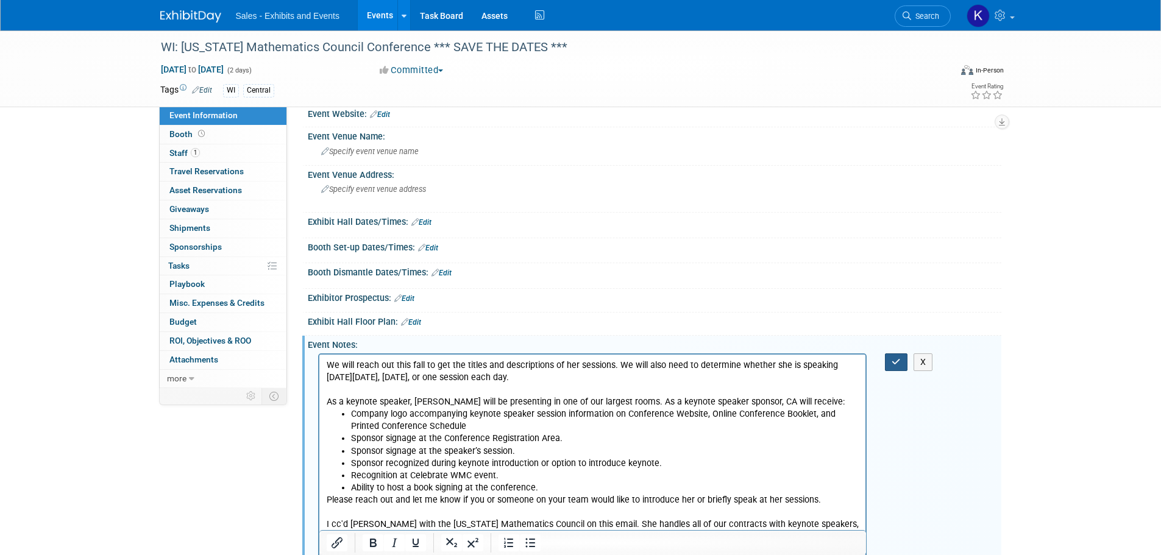
click at [903, 358] on button "button" at bounding box center [896, 362] width 23 height 18
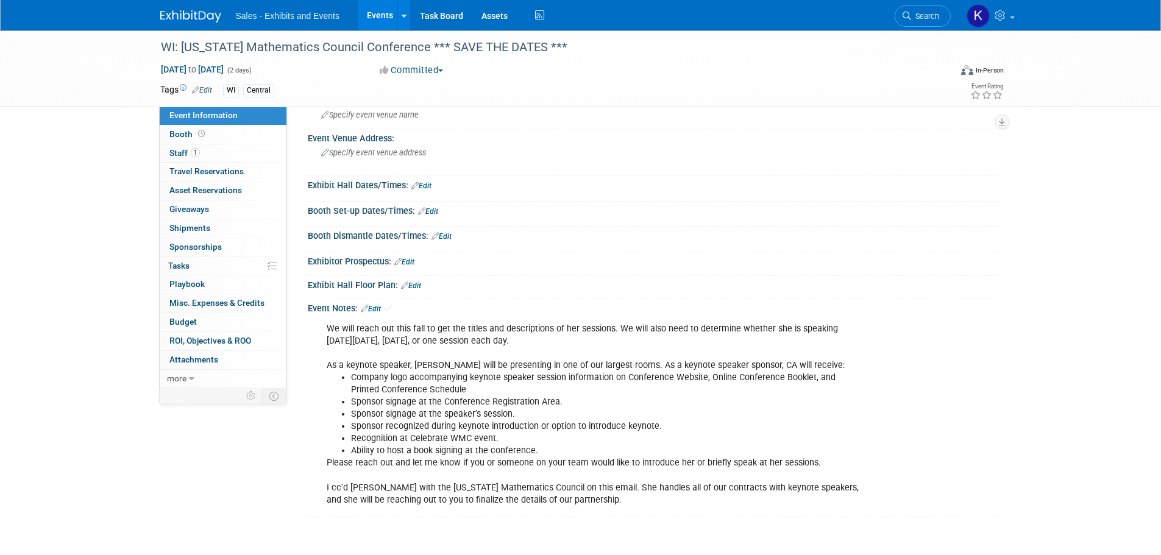
scroll to position [0, 0]
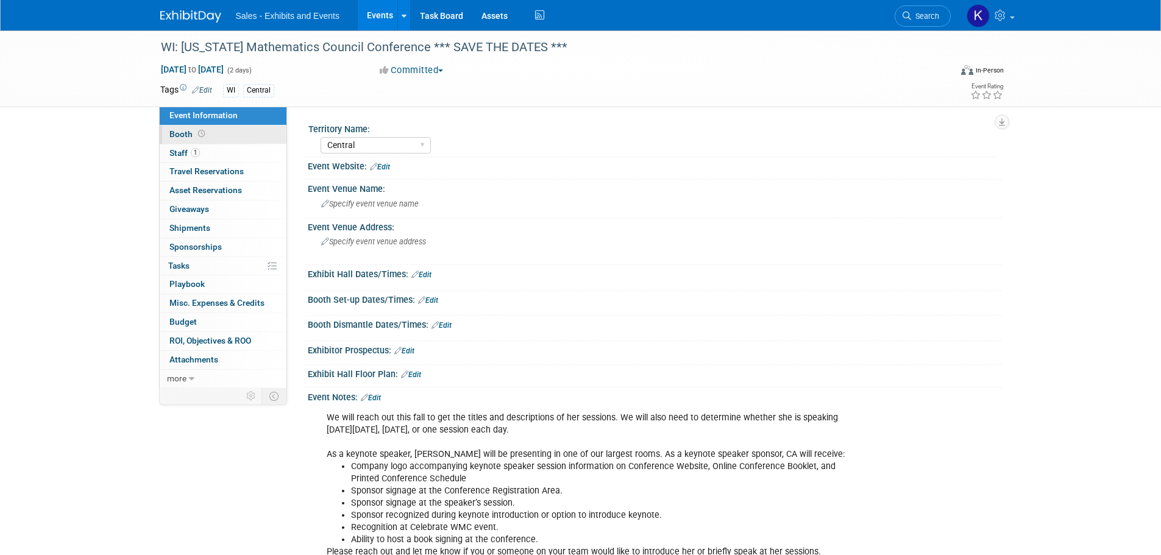
click at [176, 135] on span "Booth" at bounding box center [188, 134] width 38 height 10
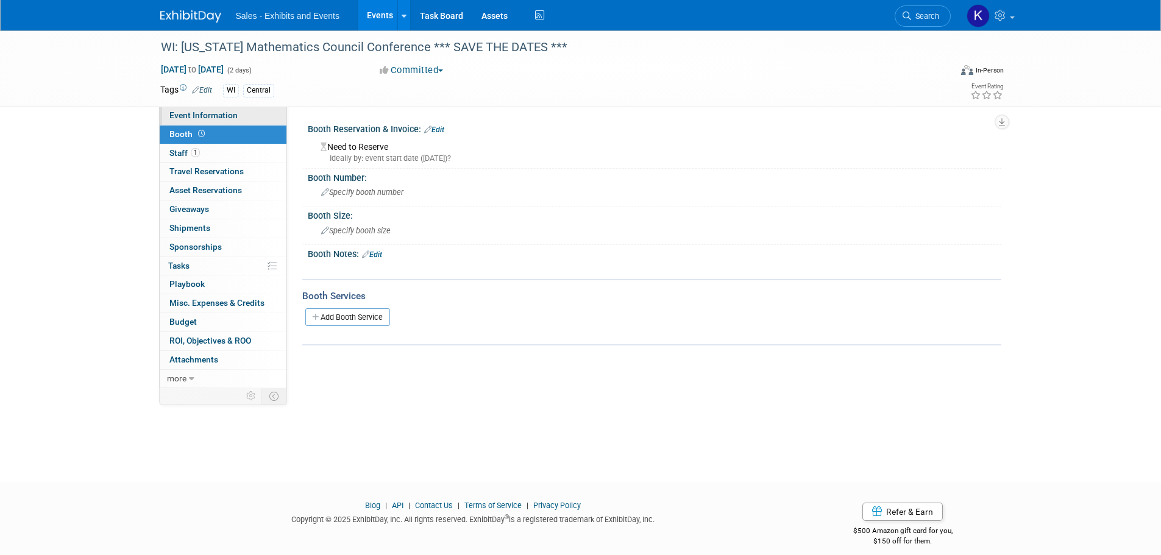
drag, startPoint x: 180, startPoint y: 117, endPoint x: 182, endPoint y: 123, distance: 6.6
click at [180, 118] on span "Event Information" at bounding box center [203, 115] width 68 height 10
select select "Central"
